Goal: Transaction & Acquisition: Download file/media

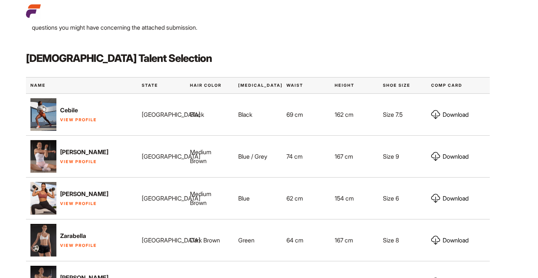
scroll to position [559, 0]
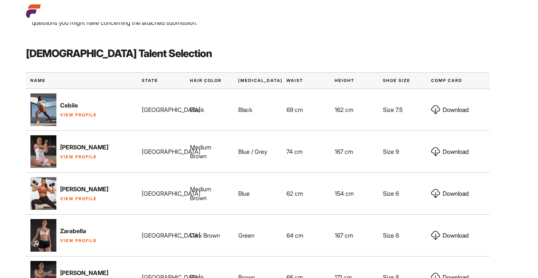
click at [36, 135] on img at bounding box center [43, 151] width 26 height 33
click at [71, 154] on link "View Profile" at bounding box center [78, 156] width 37 height 5
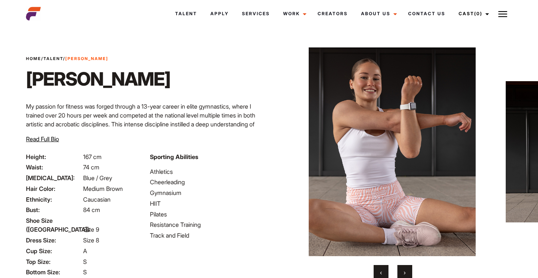
click at [404, 270] on span "›" at bounding box center [405, 272] width 2 height 7
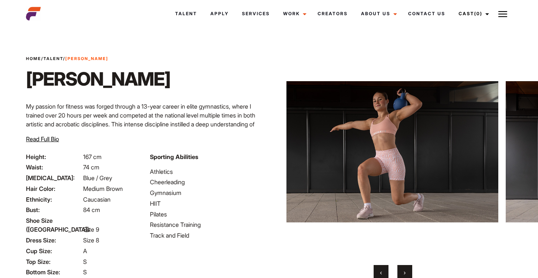
click at [404, 271] on span "›" at bounding box center [405, 272] width 2 height 7
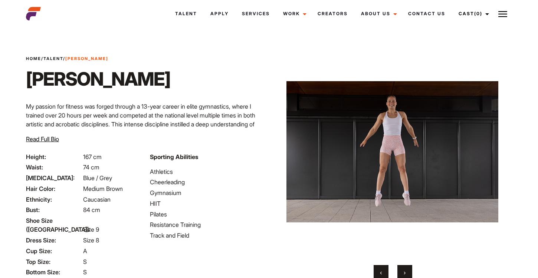
click at [404, 271] on span "›" at bounding box center [405, 272] width 2 height 7
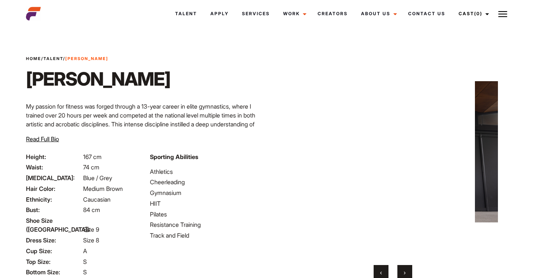
click at [404, 271] on span "›" at bounding box center [405, 272] width 2 height 7
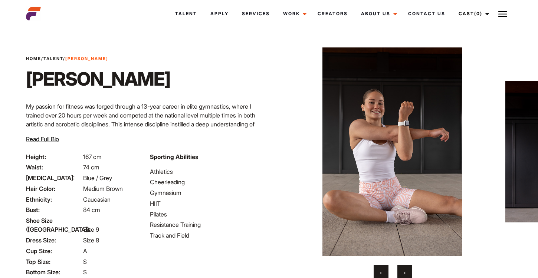
click at [404, 271] on span "›" at bounding box center [405, 272] width 2 height 7
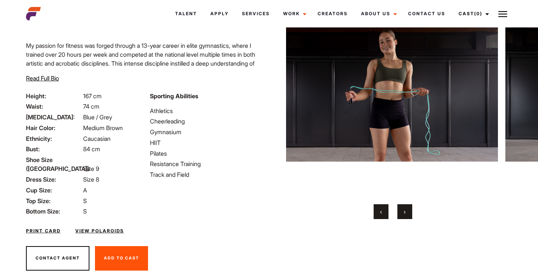
scroll to position [68, 0]
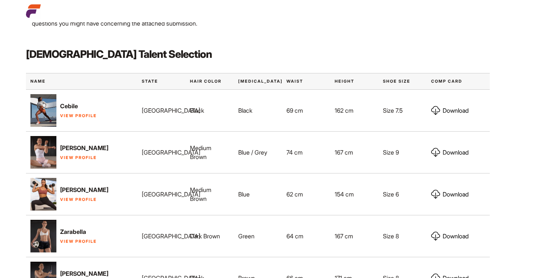
scroll to position [559, 0]
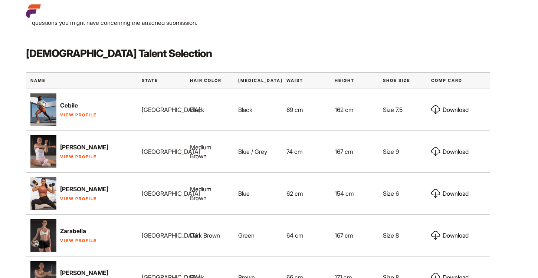
click at [458, 147] on link "Download" at bounding box center [449, 151] width 37 height 9
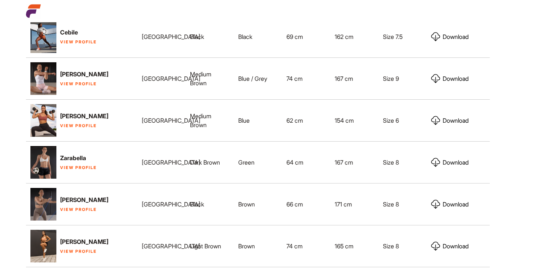
scroll to position [634, 0]
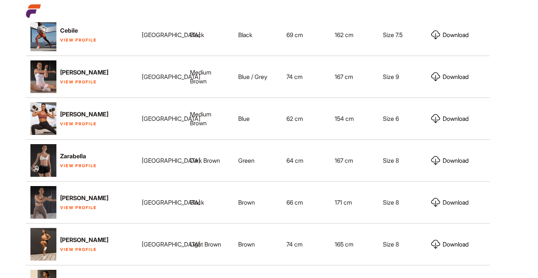
click at [451, 156] on link "Download" at bounding box center [449, 160] width 37 height 9
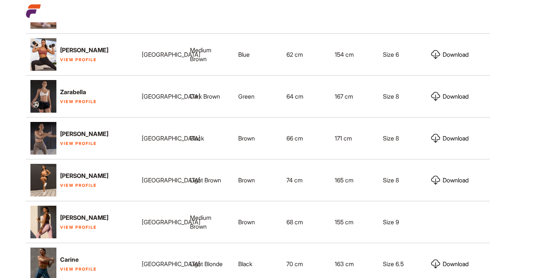
scroll to position [699, 0]
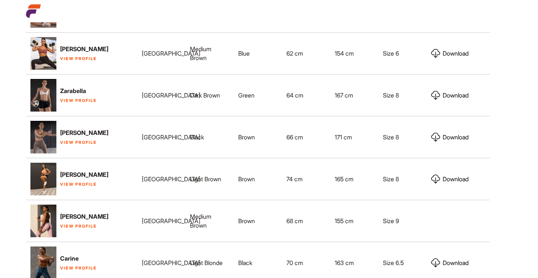
click at [458, 133] on link "Download" at bounding box center [449, 137] width 37 height 9
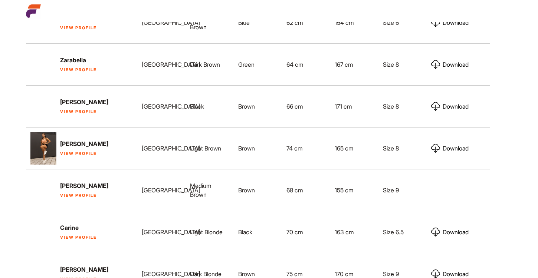
scroll to position [731, 0]
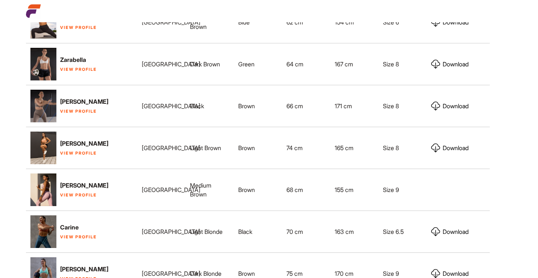
click at [460, 144] on link "Download" at bounding box center [449, 148] width 37 height 9
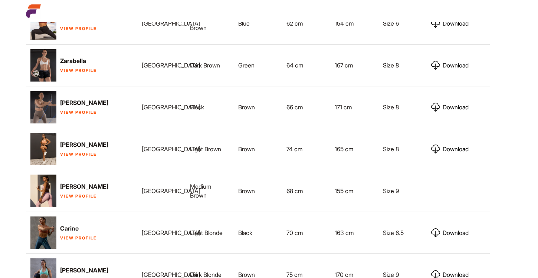
scroll to position [731, 0]
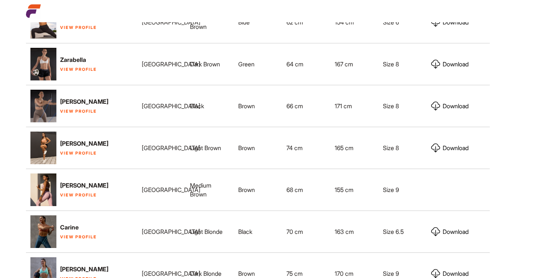
click at [456, 184] on div at bounding box center [458, 190] width 63 height 12
click at [66, 193] on link "View Profile" at bounding box center [78, 195] width 37 height 5
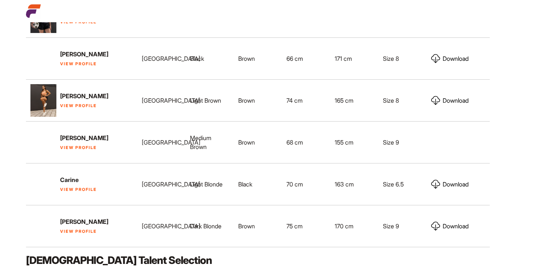
scroll to position [780, 0]
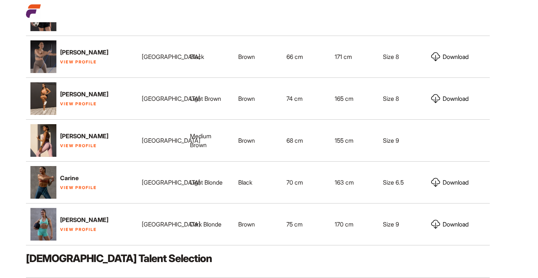
click at [455, 178] on link "Download" at bounding box center [449, 182] width 37 height 9
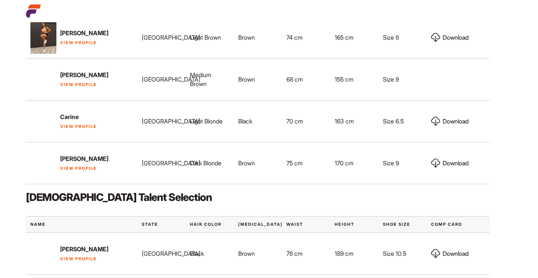
scroll to position [865, 0]
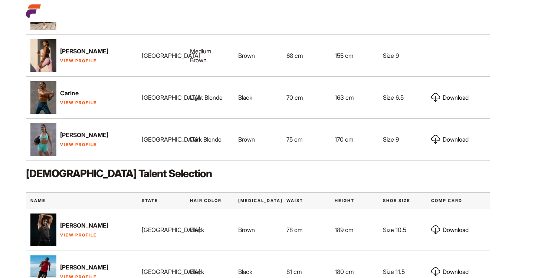
click at [453, 135] on link "Download" at bounding box center [449, 139] width 37 height 9
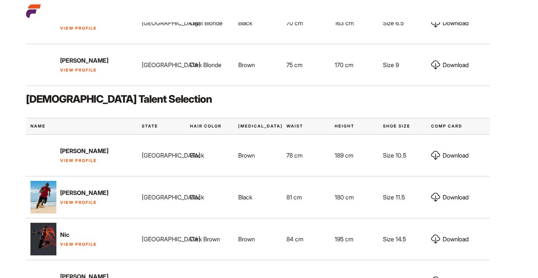
scroll to position [943, 0]
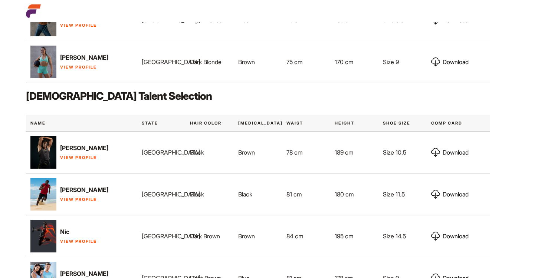
click at [459, 148] on link "Download" at bounding box center [449, 152] width 37 height 9
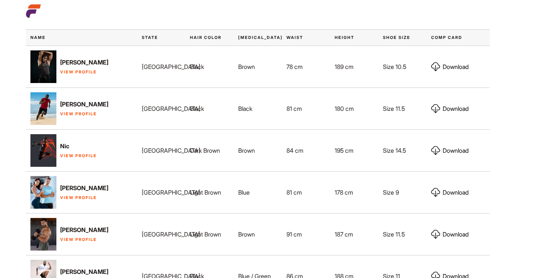
scroll to position [1030, 0]
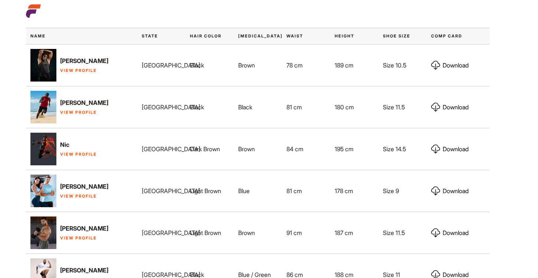
click at [456, 187] on link "Download" at bounding box center [449, 191] width 37 height 9
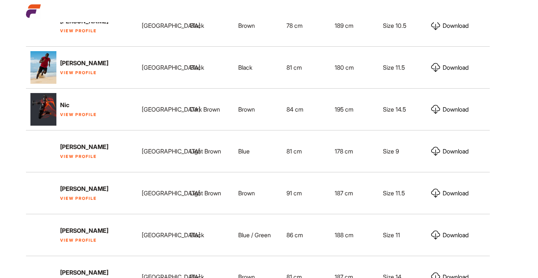
scroll to position [1071, 0]
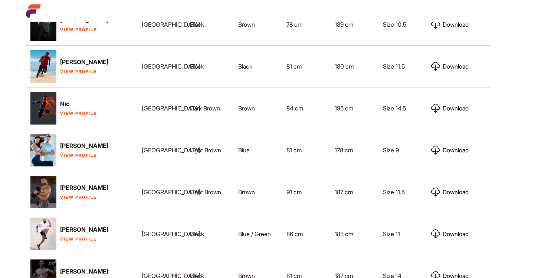
click at [459, 188] on link "Download" at bounding box center [449, 192] width 37 height 9
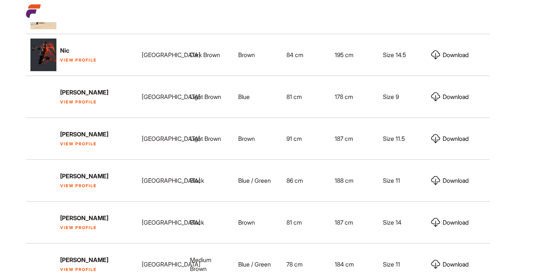
scroll to position [1133, 0]
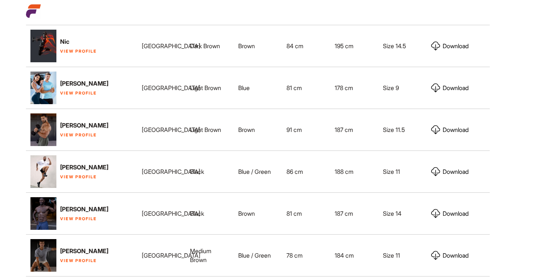
click at [446, 167] on link "Download" at bounding box center [449, 171] width 37 height 9
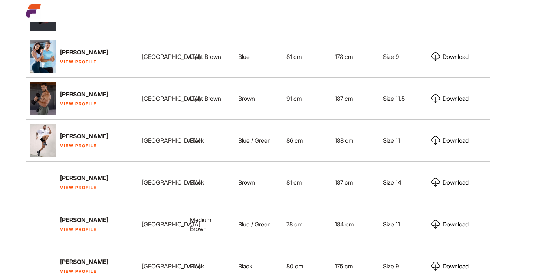
scroll to position [1190, 0]
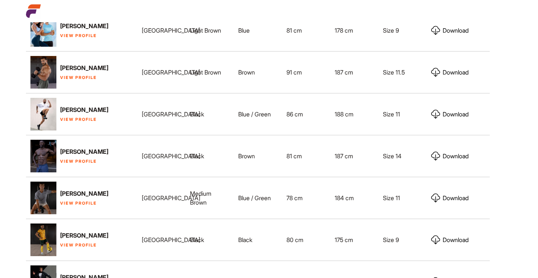
click at [462, 194] on link "Download" at bounding box center [449, 198] width 37 height 9
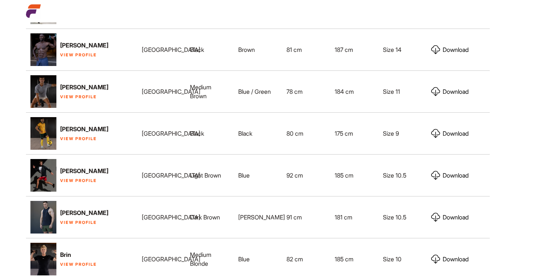
scroll to position [1259, 0]
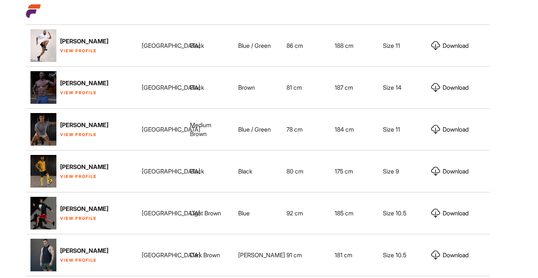
click at [457, 167] on link "Download" at bounding box center [449, 171] width 37 height 9
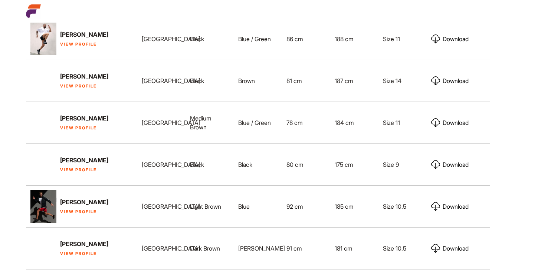
scroll to position [1278, 0]
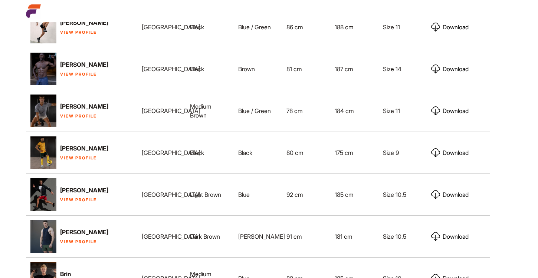
click at [446, 190] on link "Download" at bounding box center [449, 194] width 37 height 9
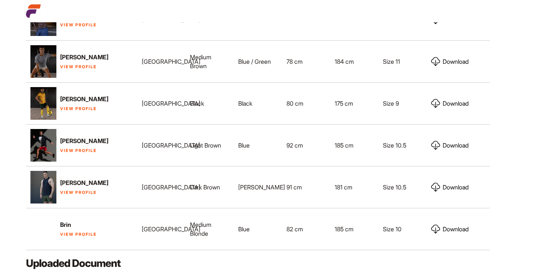
scroll to position [1334, 0]
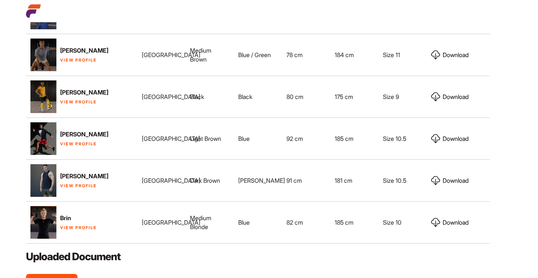
click at [453, 134] on link "Download" at bounding box center [449, 138] width 37 height 9
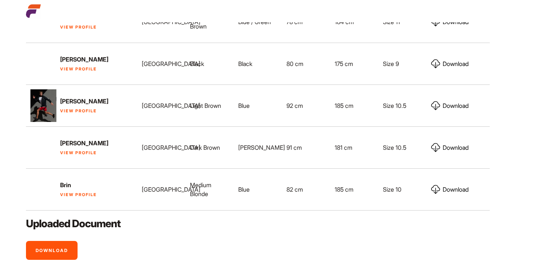
scroll to position [1370, 0]
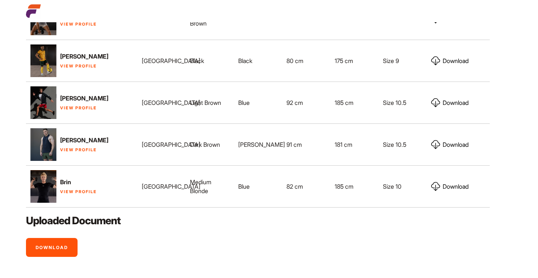
click at [460, 140] on link "Download" at bounding box center [449, 144] width 37 height 9
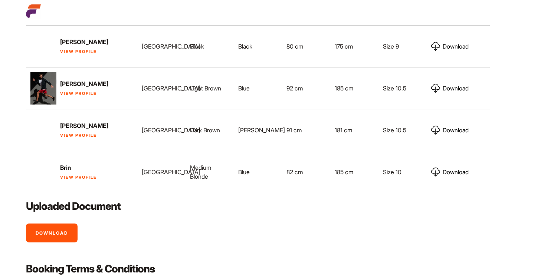
scroll to position [1385, 0]
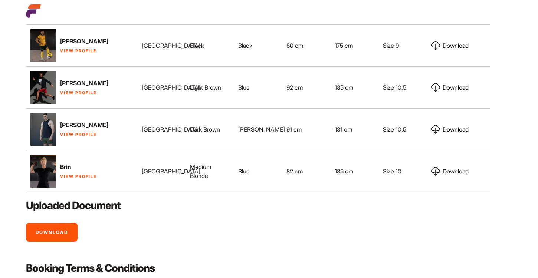
click at [446, 167] on link "Download" at bounding box center [449, 171] width 37 height 9
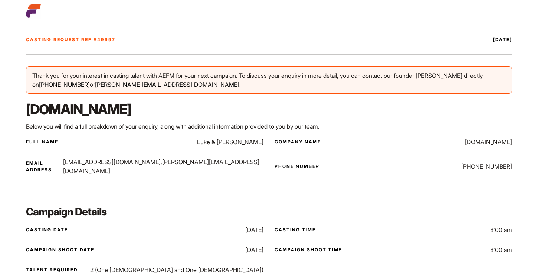
scroll to position [20, 0]
